Goal: Task Accomplishment & Management: Manage account settings

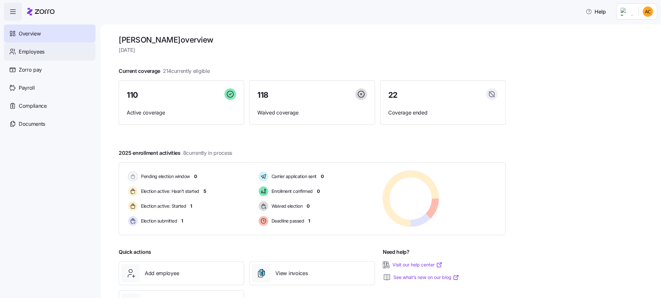
click at [36, 53] on span "Employees" at bounding box center [32, 52] width 26 height 8
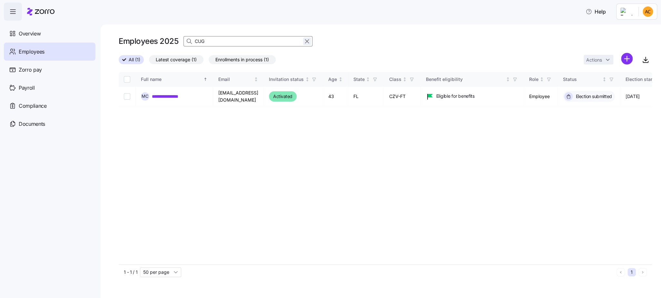
click at [306, 40] on icon "button" at bounding box center [307, 41] width 7 height 8
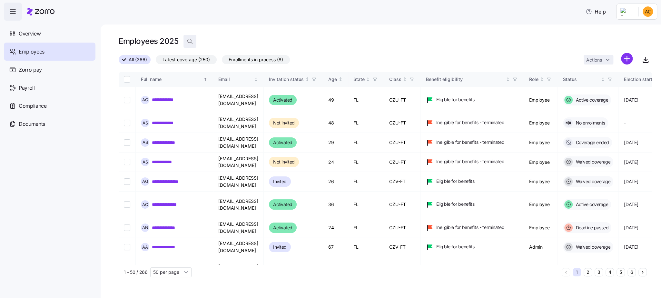
click at [185, 39] on span "button" at bounding box center [190, 41] width 12 height 12
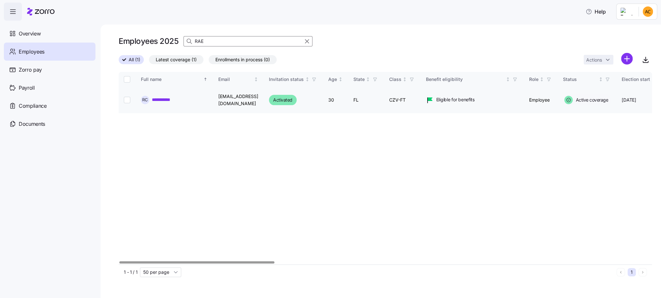
type input "RAE"
click at [162, 99] on link "**********" at bounding box center [166, 99] width 28 height 6
drag, startPoint x: 225, startPoint y: 42, endPoint x: 129, endPoint y: 35, distance: 95.7
click at [136, 38] on div "Employees 2025 RAE" at bounding box center [386, 41] width 534 height 13
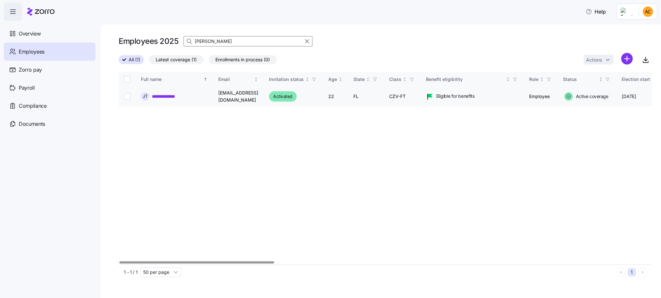
type input "[PERSON_NAME]"
click at [159, 97] on link "**********" at bounding box center [167, 96] width 31 height 6
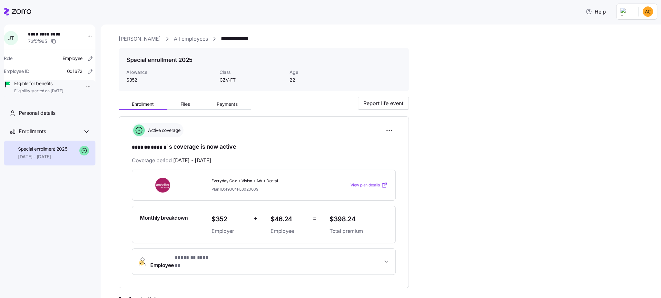
click at [9, 9] on icon at bounding box center [17, 12] width 27 height 8
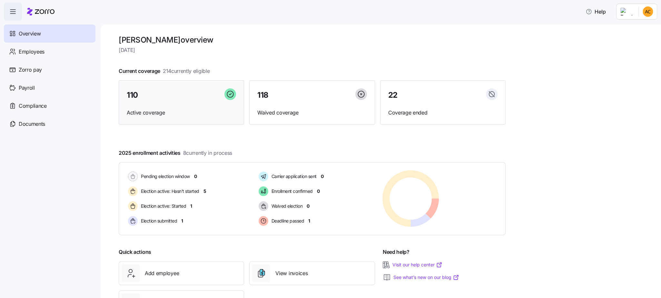
click at [186, 93] on div "110" at bounding box center [181, 95] width 109 height 14
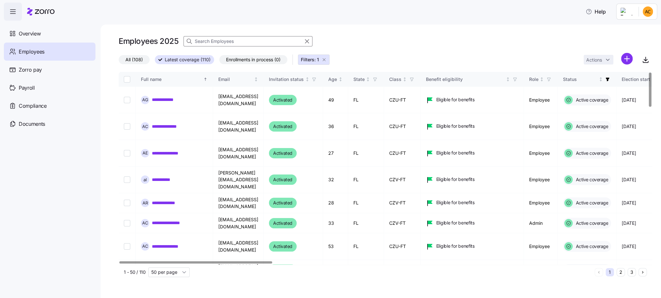
drag, startPoint x: 209, startPoint y: 261, endPoint x: 254, endPoint y: 267, distance: 45.6
click at [254, 267] on div "**********" at bounding box center [386, 176] width 534 height 208
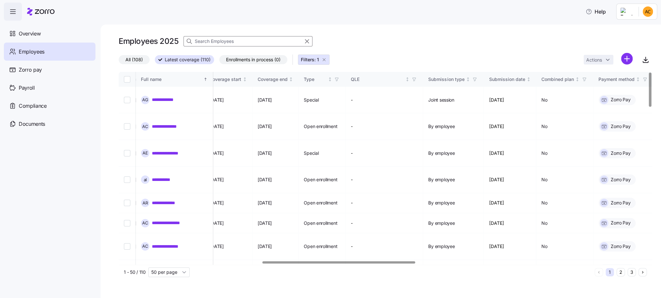
click at [398, 261] on div at bounding box center [339, 262] width 153 height 2
click at [242, 79] on div "Coverage start" at bounding box center [226, 79] width 32 height 7
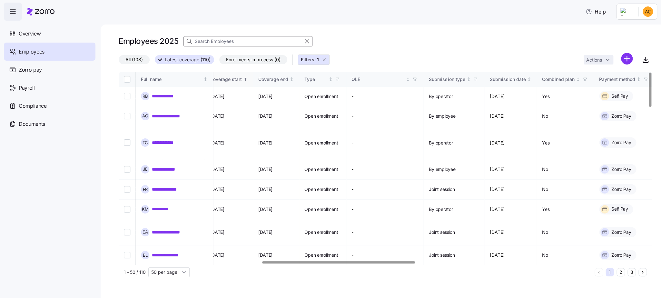
click at [242, 80] on div "Coverage start" at bounding box center [226, 79] width 32 height 7
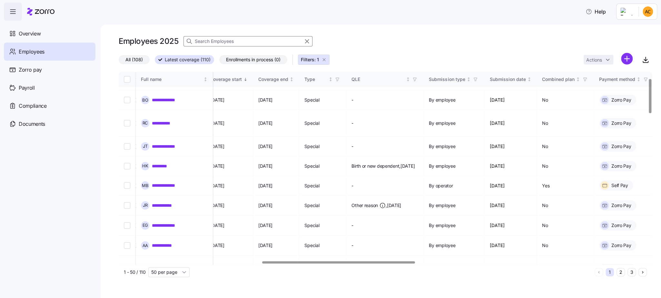
scroll to position [48, 499]
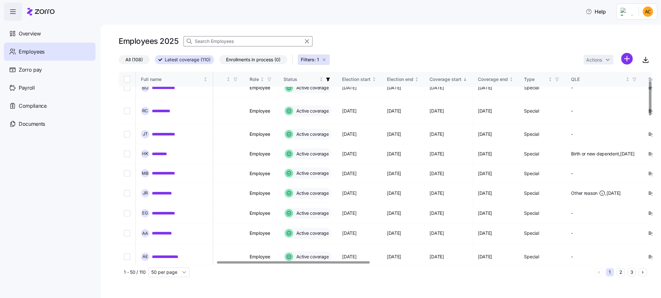
click at [270, 261] on div at bounding box center [293, 262] width 153 height 2
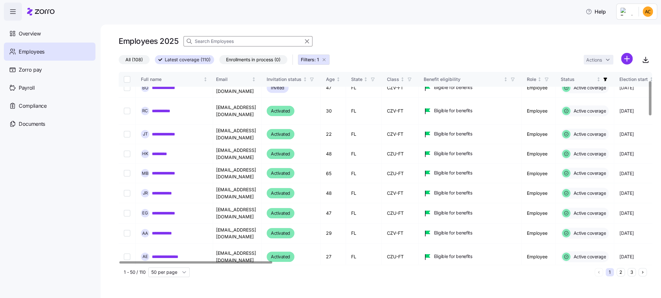
scroll to position [48, 0]
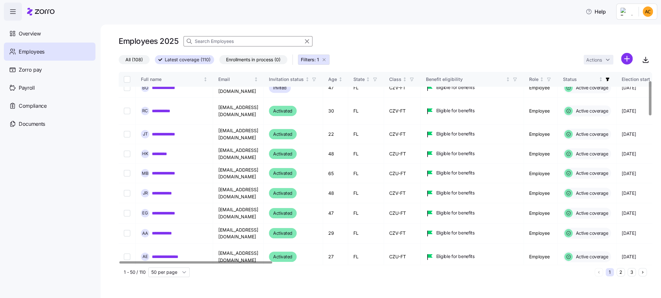
click at [227, 261] on div at bounding box center [195, 262] width 153 height 2
